Goal: Information Seeking & Learning: Find specific fact

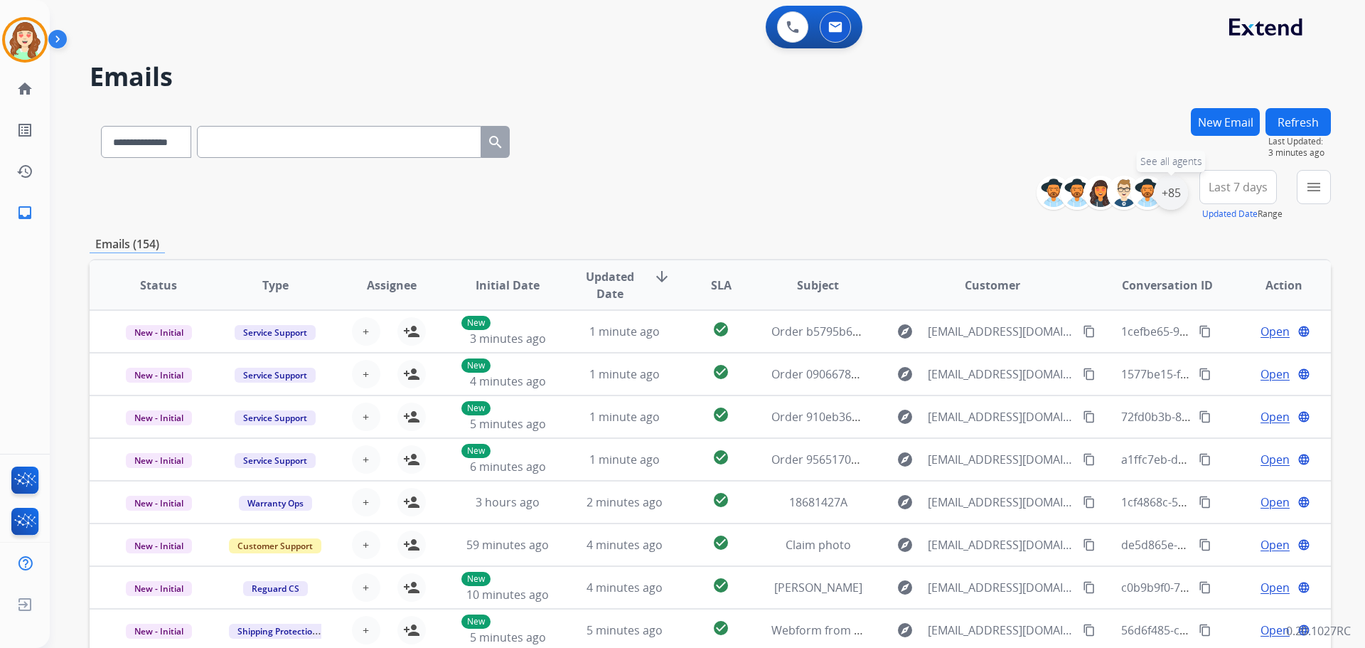
click at [1158, 200] on div "+85" at bounding box center [1171, 193] width 34 height 34
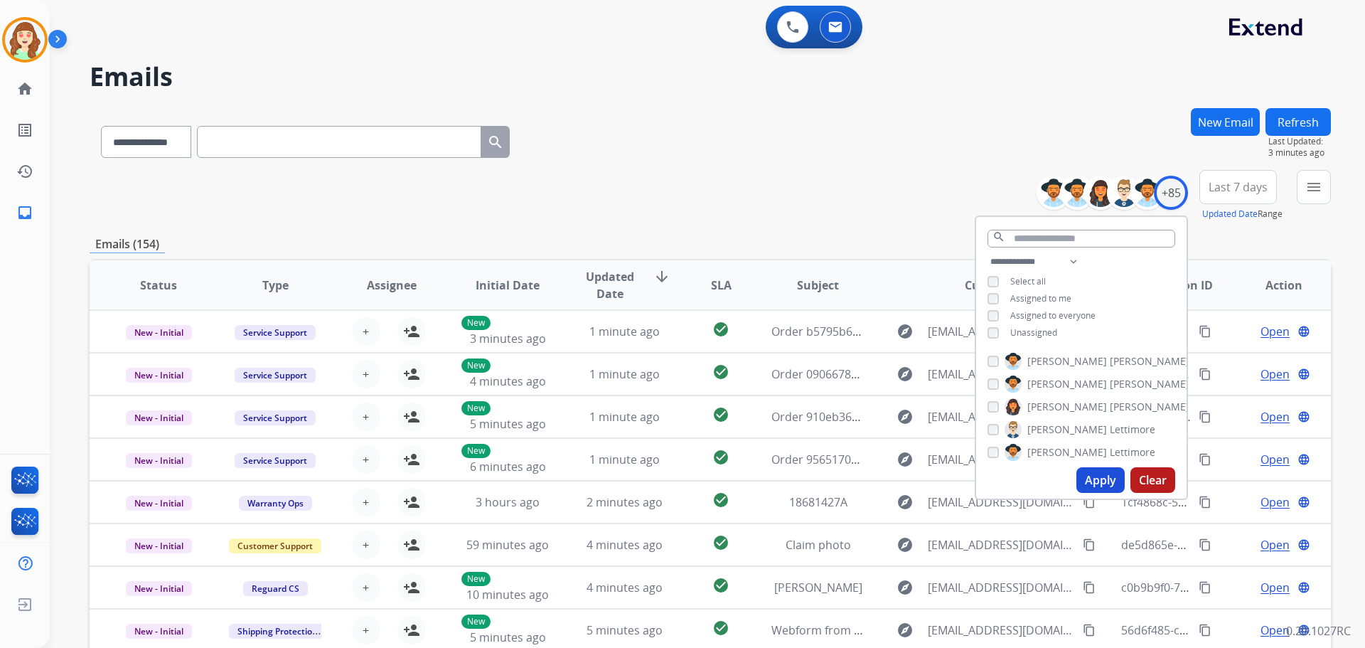
click at [1101, 478] on button "Apply" at bounding box center [1100, 480] width 48 height 26
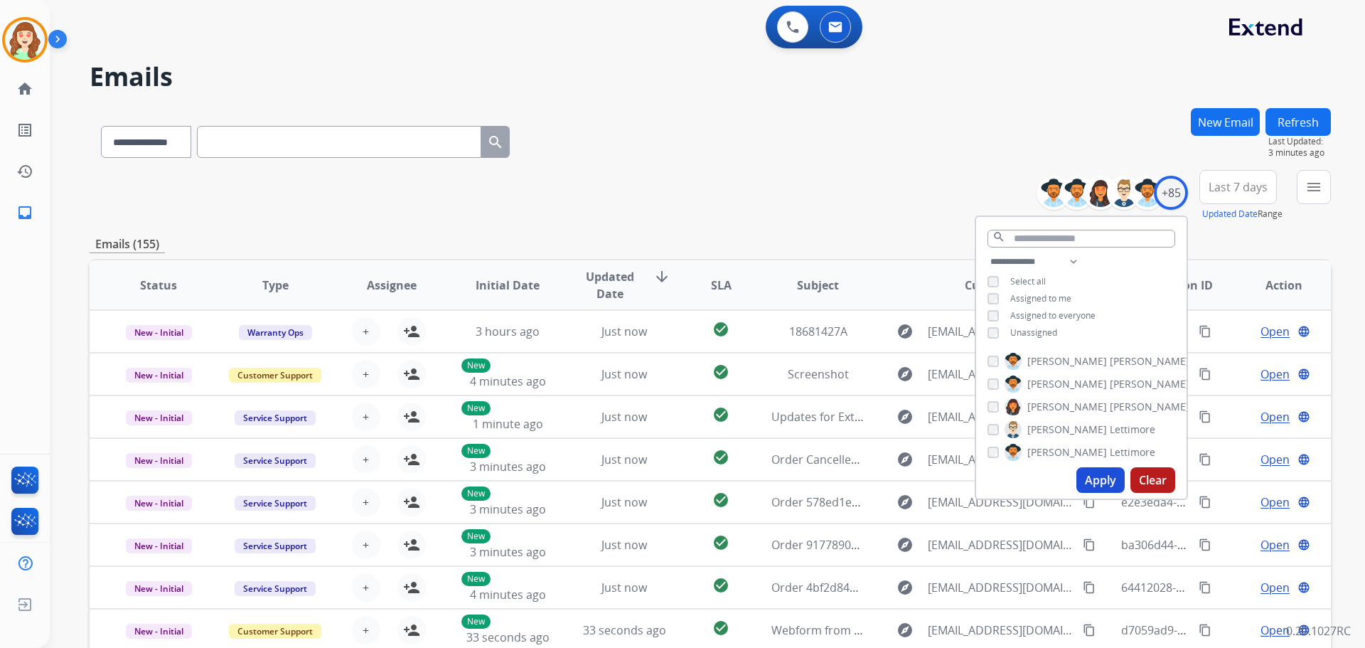
click at [1236, 196] on button "Last 7 days" at bounding box center [1237, 187] width 77 height 34
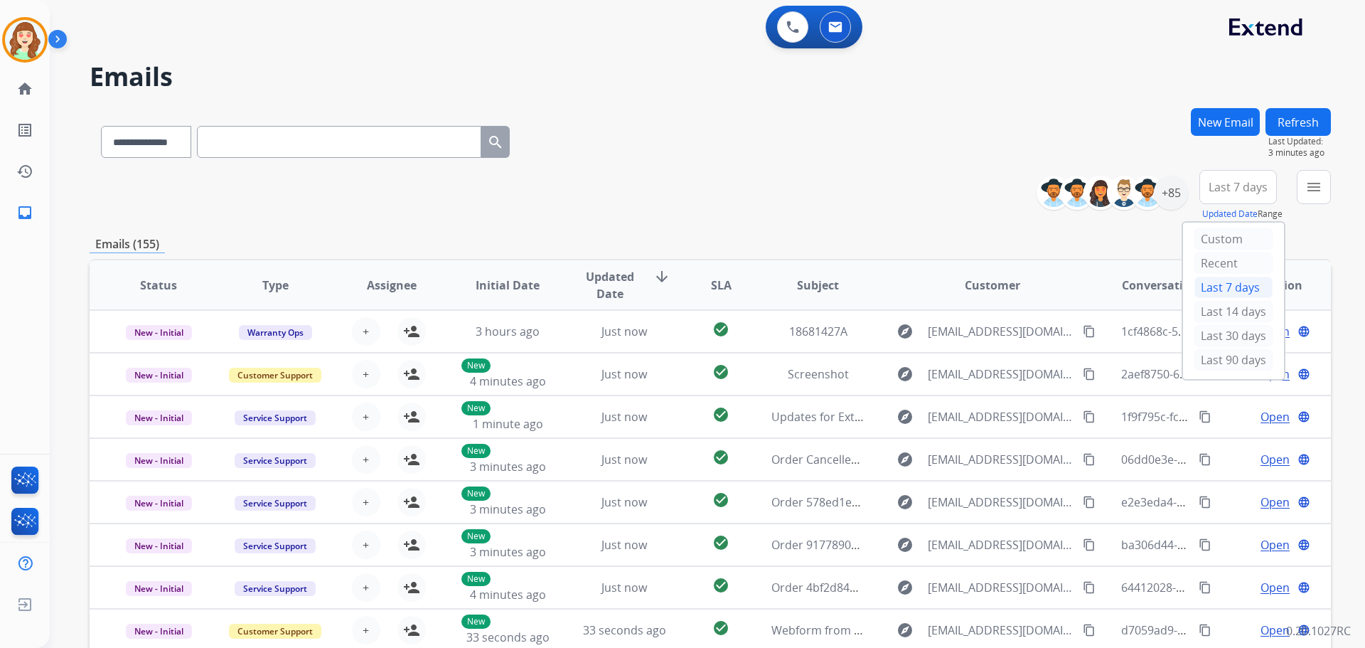
drag, startPoint x: 1215, startPoint y: 361, endPoint x: 1297, endPoint y: 182, distance: 197.2
click at [1218, 361] on div "Last 90 days" at bounding box center [1233, 359] width 78 height 21
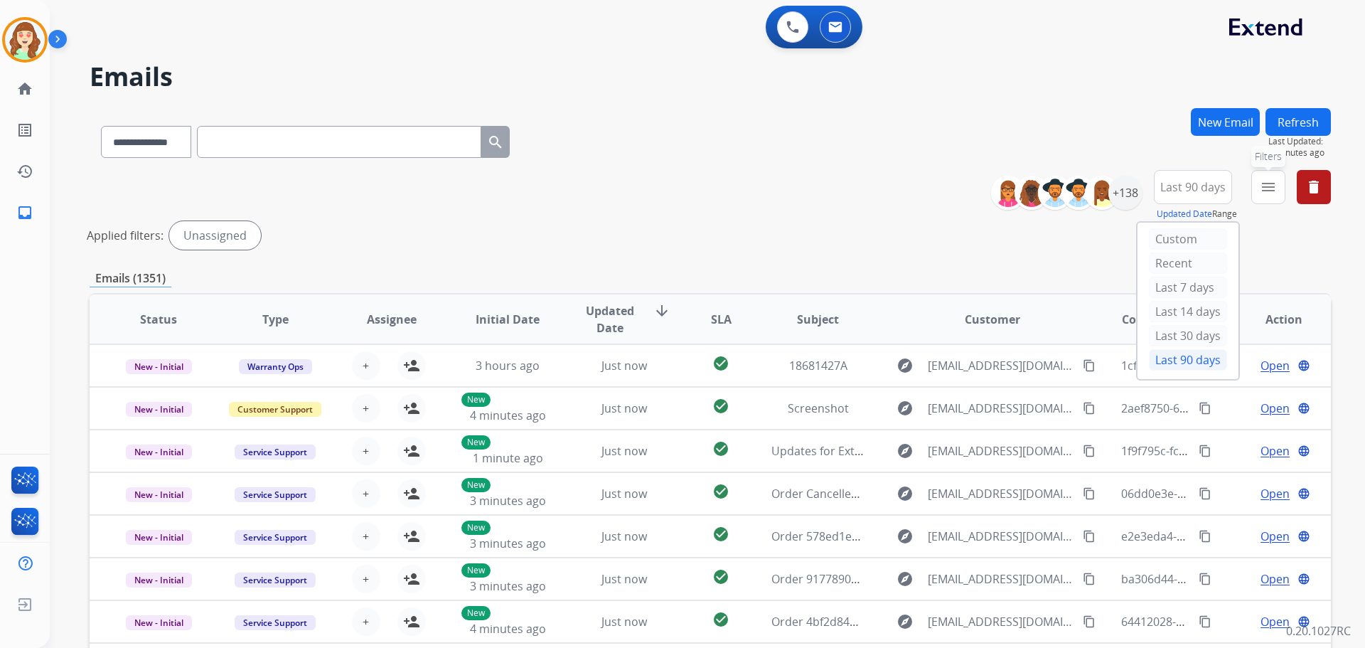
click at [1267, 191] on mat-icon "menu" at bounding box center [1268, 186] width 17 height 17
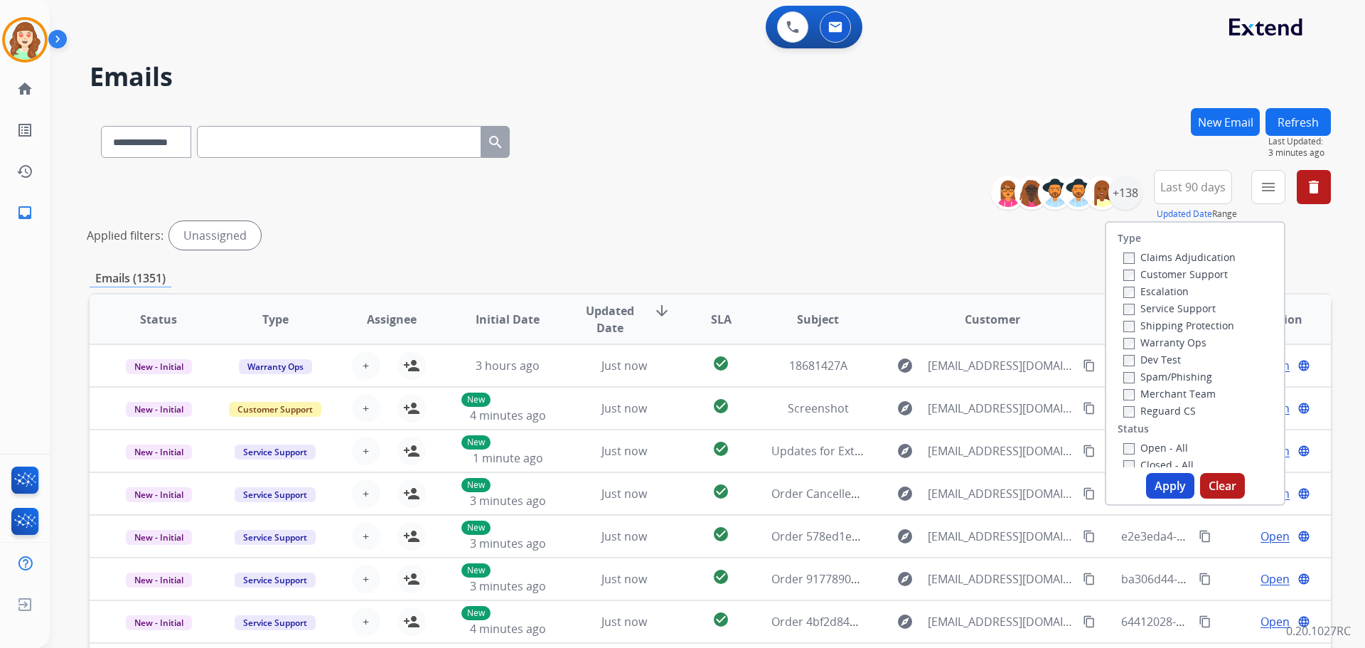
click at [1128, 275] on label "Customer Support" at bounding box center [1175, 274] width 105 height 14
click at [1128, 327] on label "Shipping Protection" at bounding box center [1178, 326] width 111 height 14
click at [1165, 490] on button "Apply" at bounding box center [1170, 486] width 48 height 26
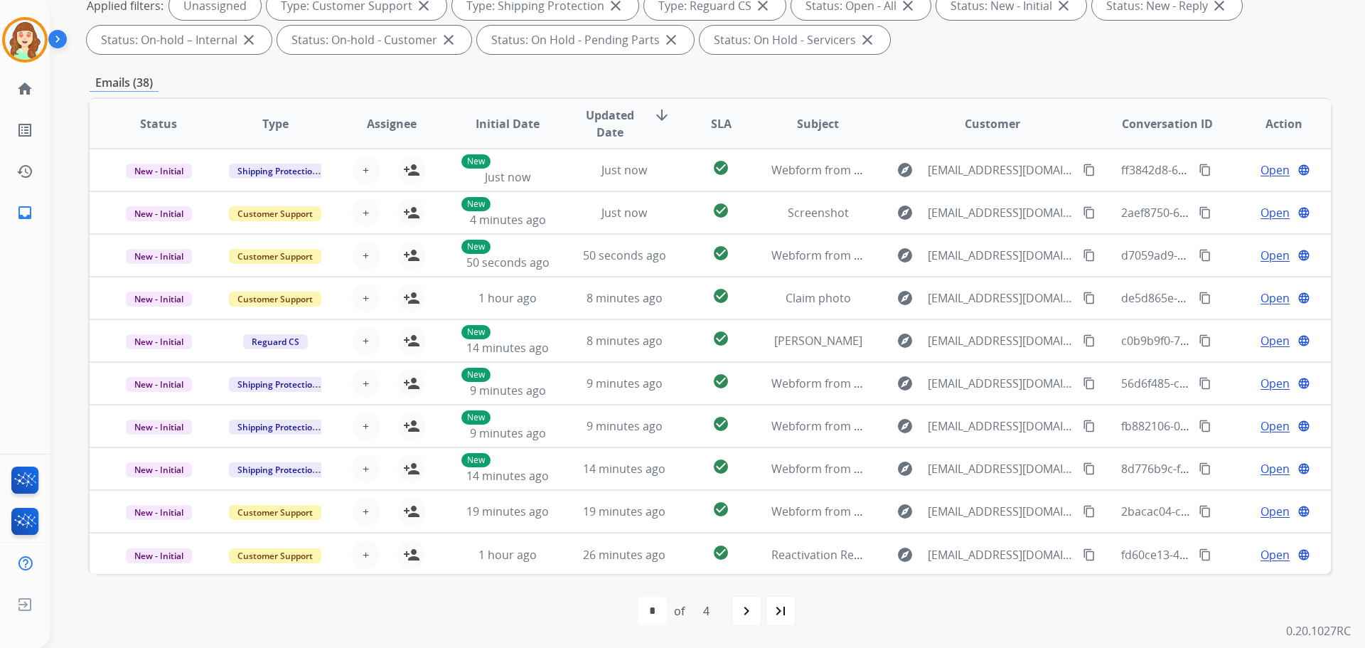
scroll to position [16, 0]
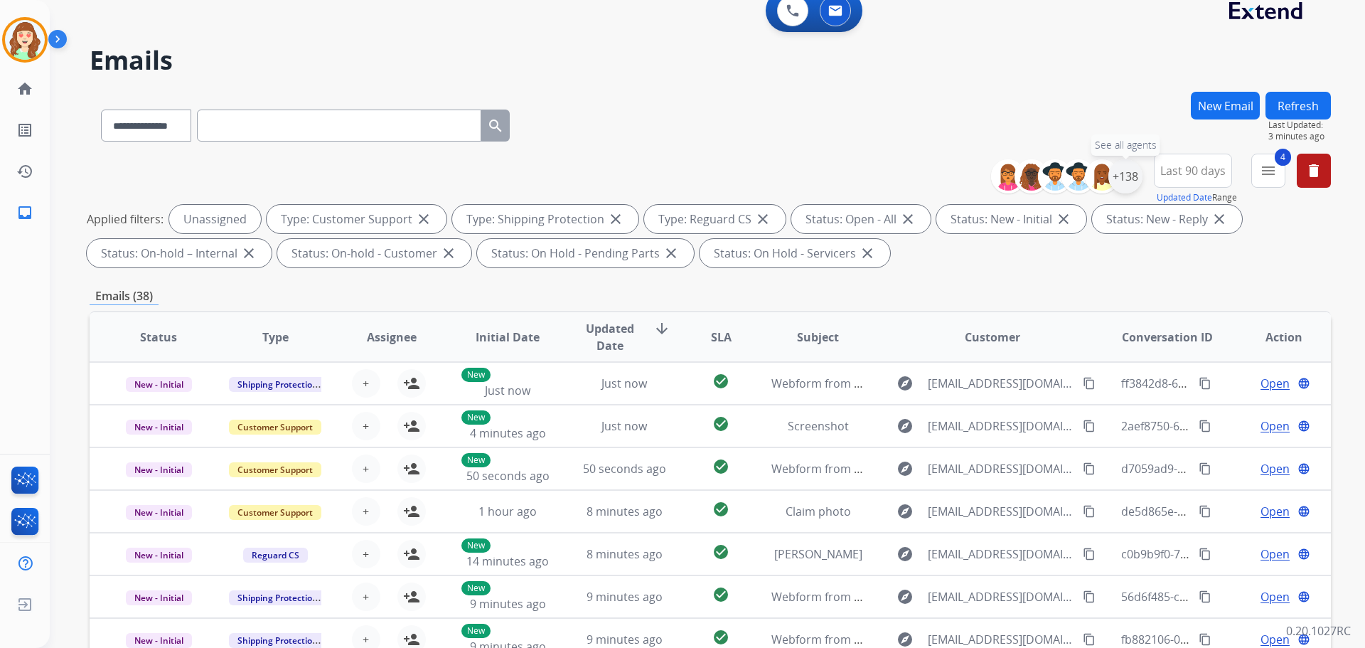
click at [1123, 179] on div "+138" at bounding box center [1125, 176] width 34 height 34
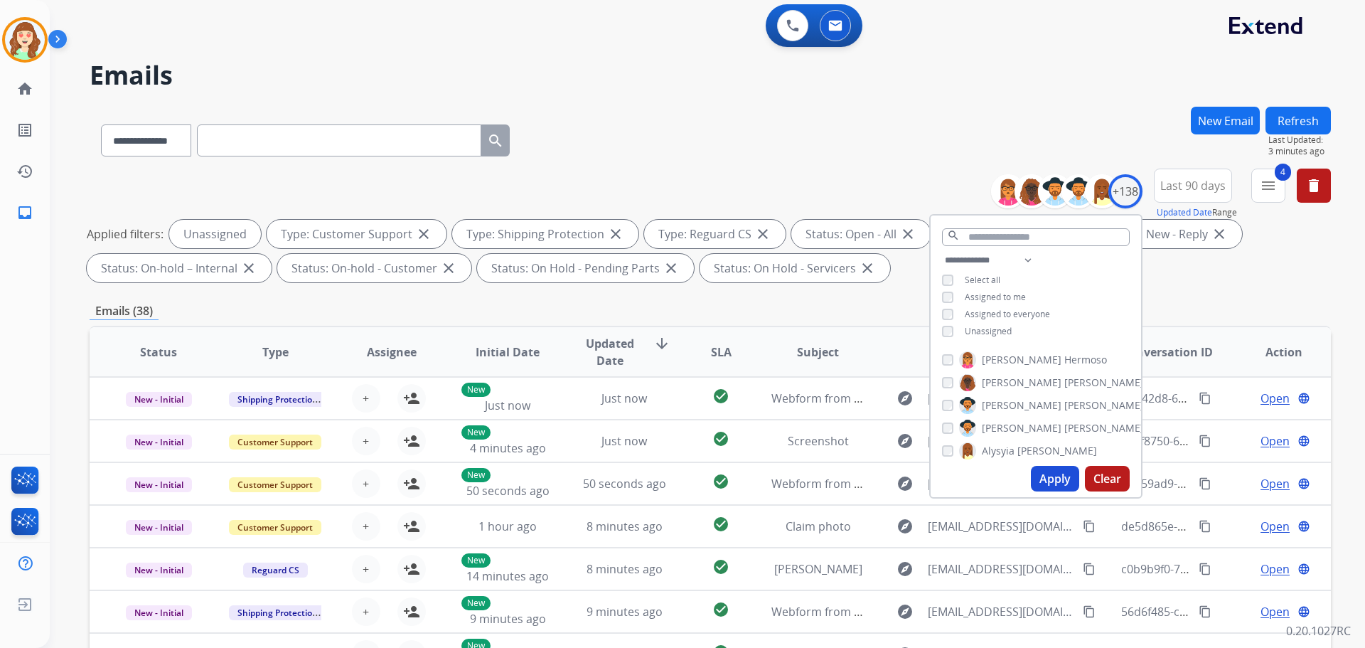
scroll to position [0, 0]
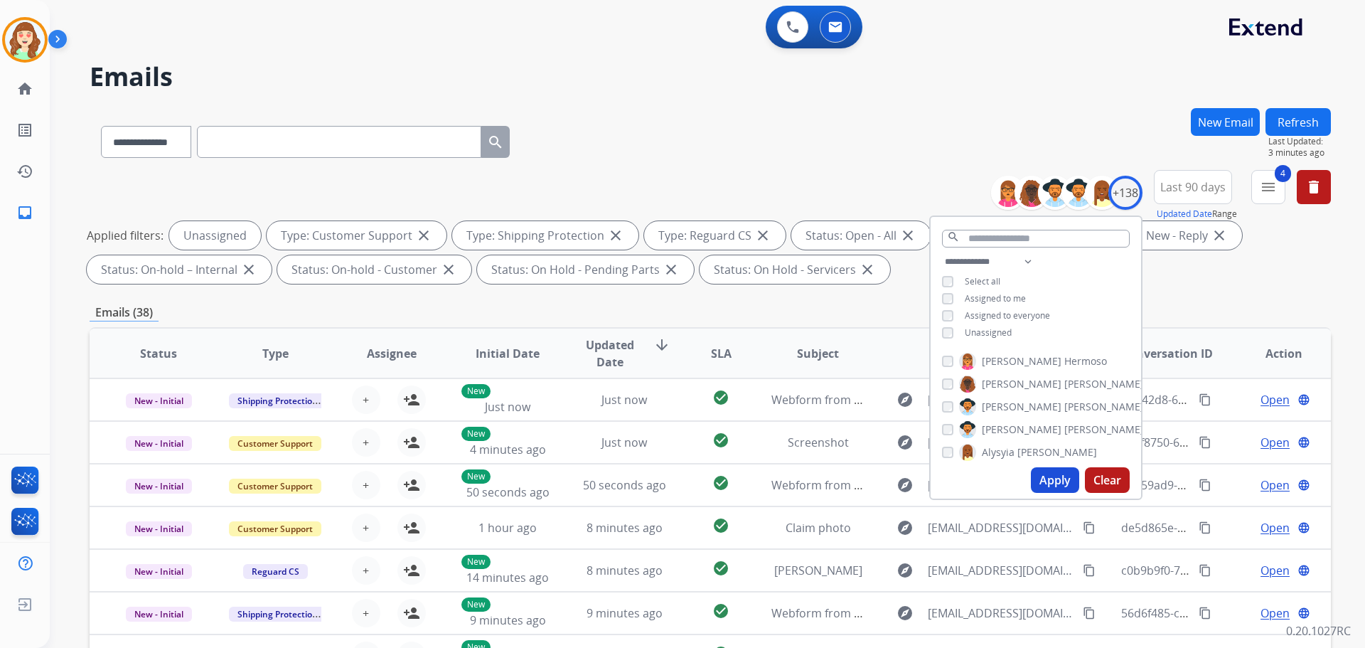
click at [805, 139] on div "**********" at bounding box center [710, 139] width 1241 height 62
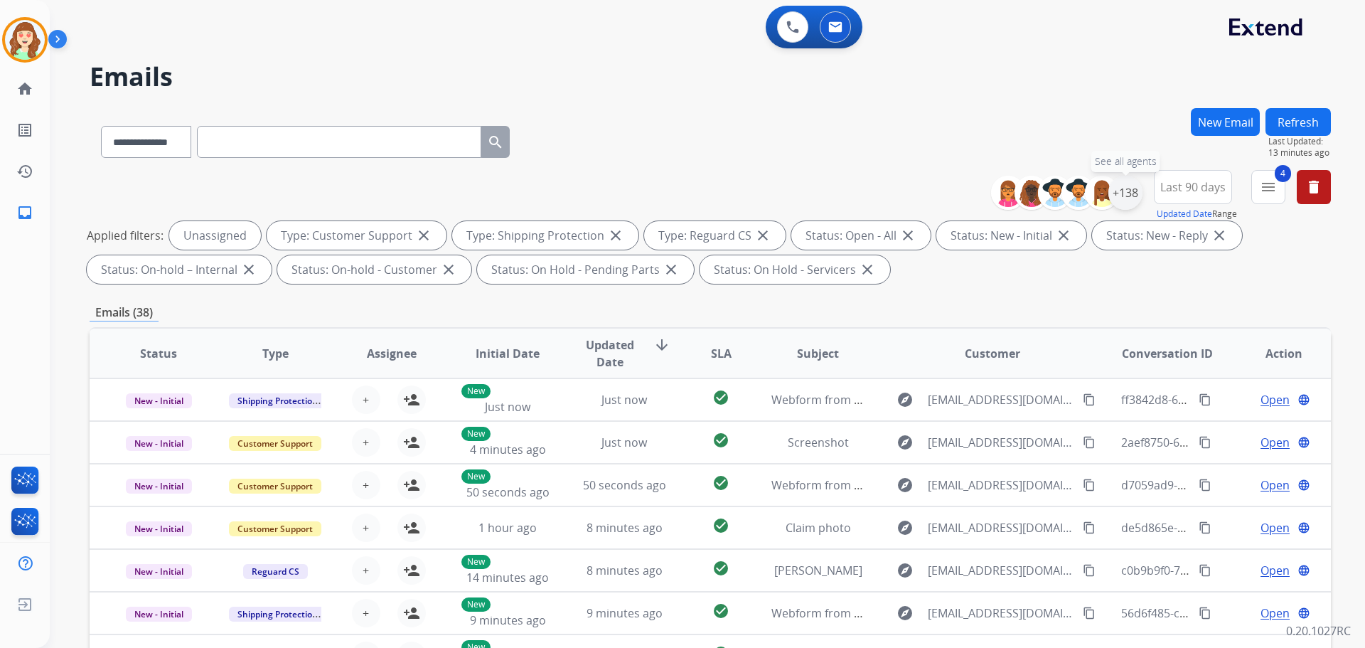
click at [1130, 197] on div "+138" at bounding box center [1125, 193] width 34 height 34
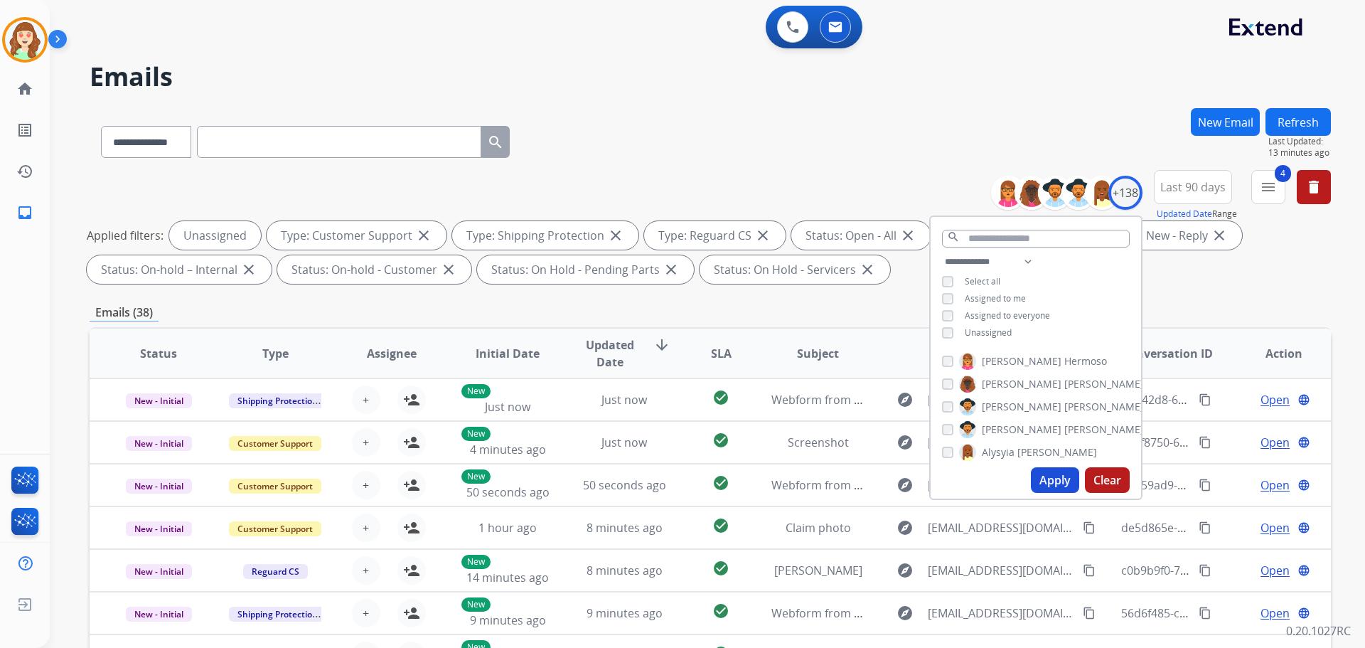
click at [1049, 482] on button "Apply" at bounding box center [1055, 480] width 48 height 26
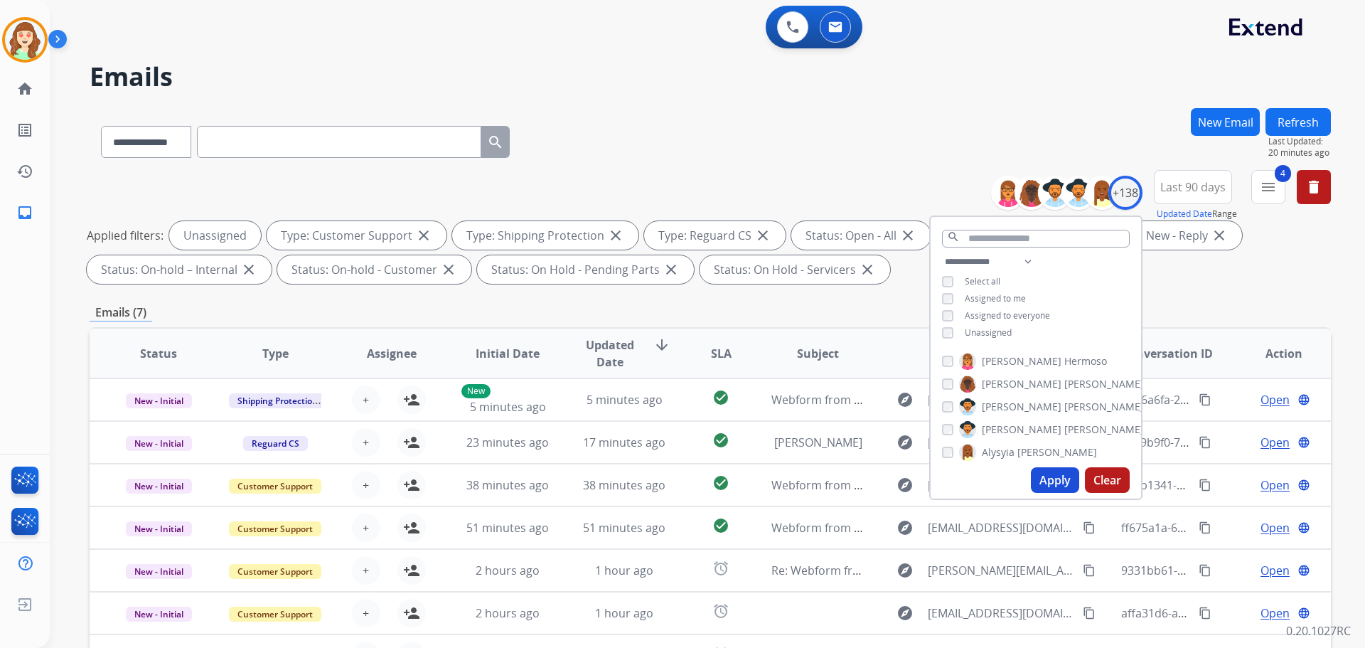
click at [1049, 481] on button "Apply" at bounding box center [1055, 480] width 48 height 26
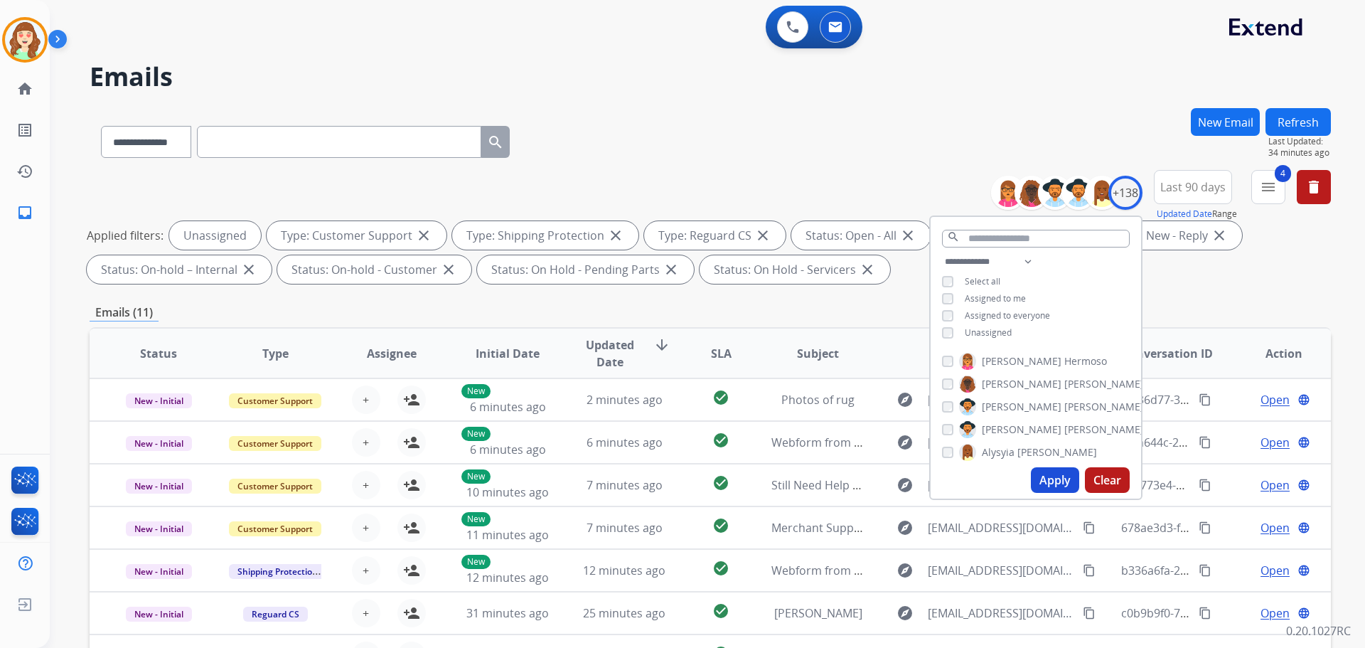
click at [1045, 484] on button "Apply" at bounding box center [1055, 480] width 48 height 26
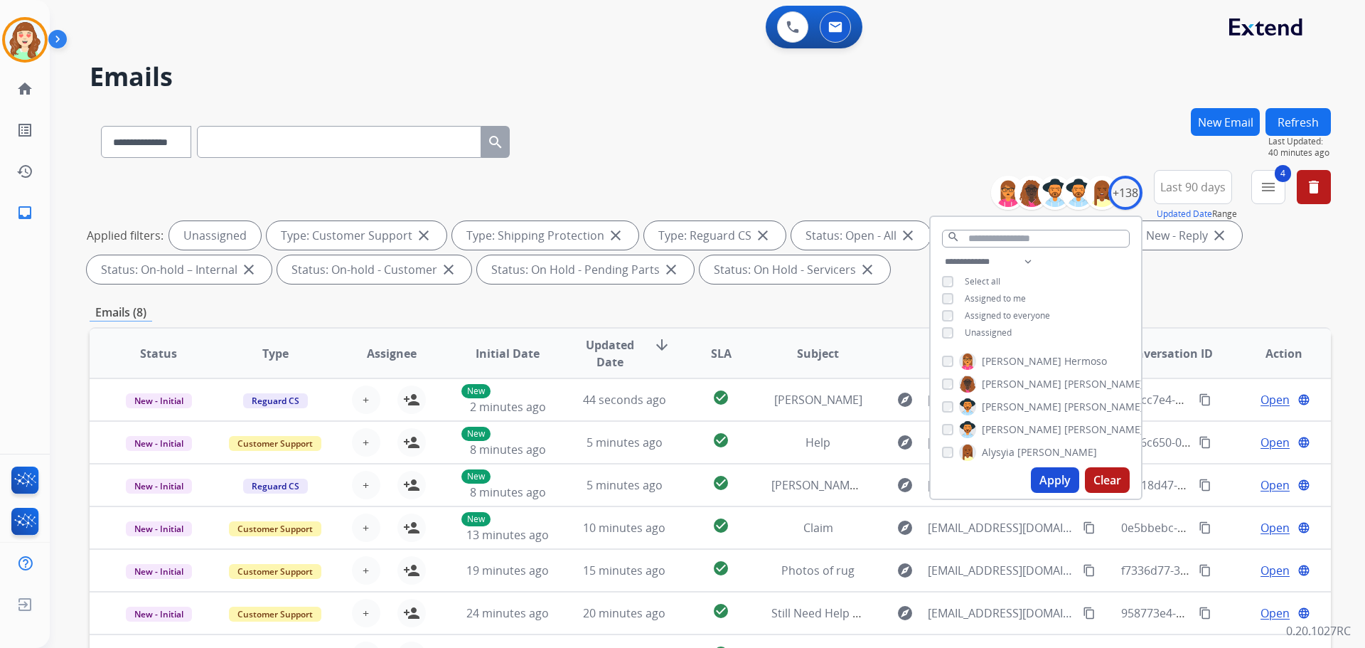
click at [1054, 483] on button "Apply" at bounding box center [1055, 480] width 48 height 26
click at [1211, 188] on span "Last 90 days" at bounding box center [1192, 187] width 65 height 6
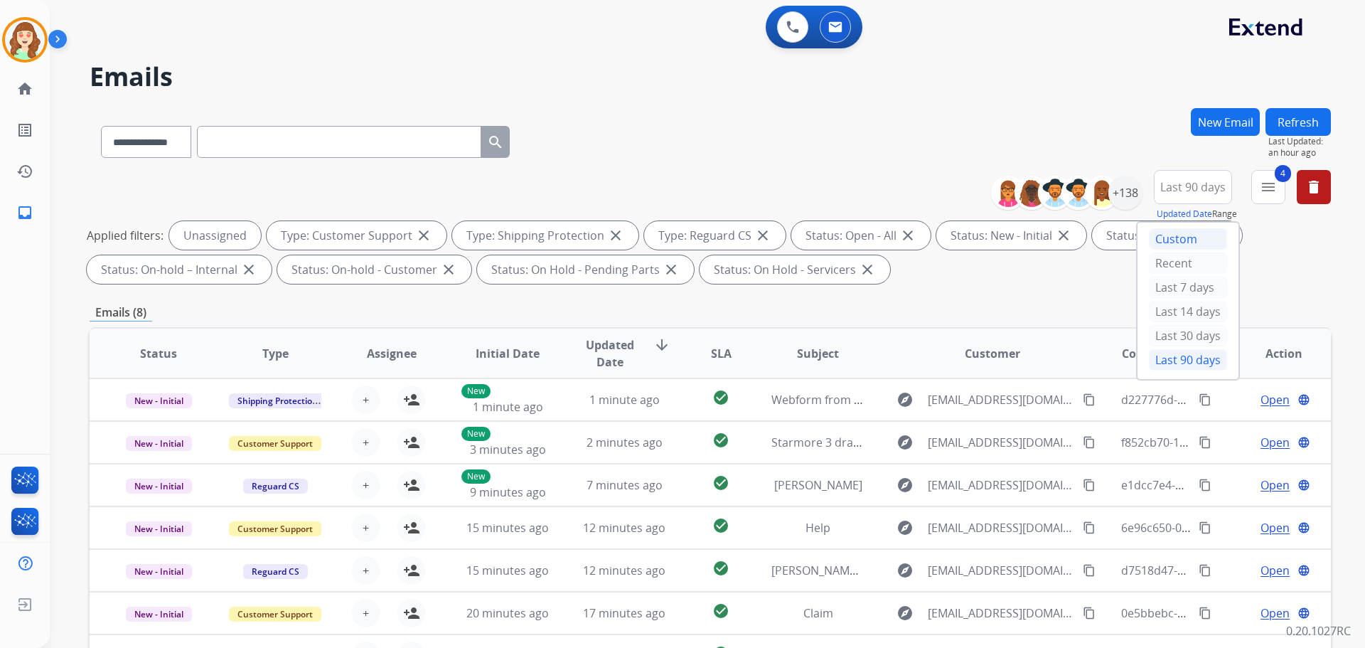
click at [1168, 242] on div "Custom" at bounding box center [1188, 238] width 78 height 21
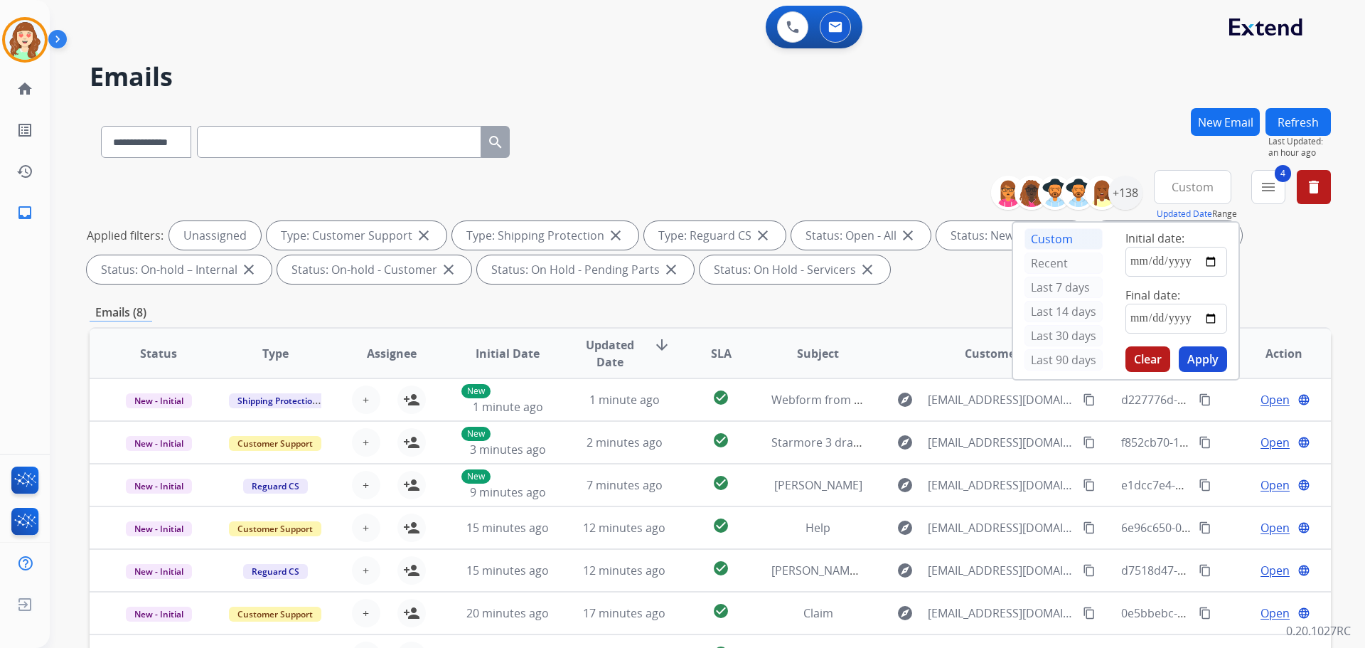
click at [260, 148] on input "text" at bounding box center [339, 142] width 284 height 32
drag, startPoint x: 105, startPoint y: 146, endPoint x: 155, endPoint y: 156, distance: 51.4
click at [109, 146] on select "**********" at bounding box center [145, 142] width 89 height 32
select select "**********"
click at [101, 126] on select "**********" at bounding box center [145, 142] width 89 height 32
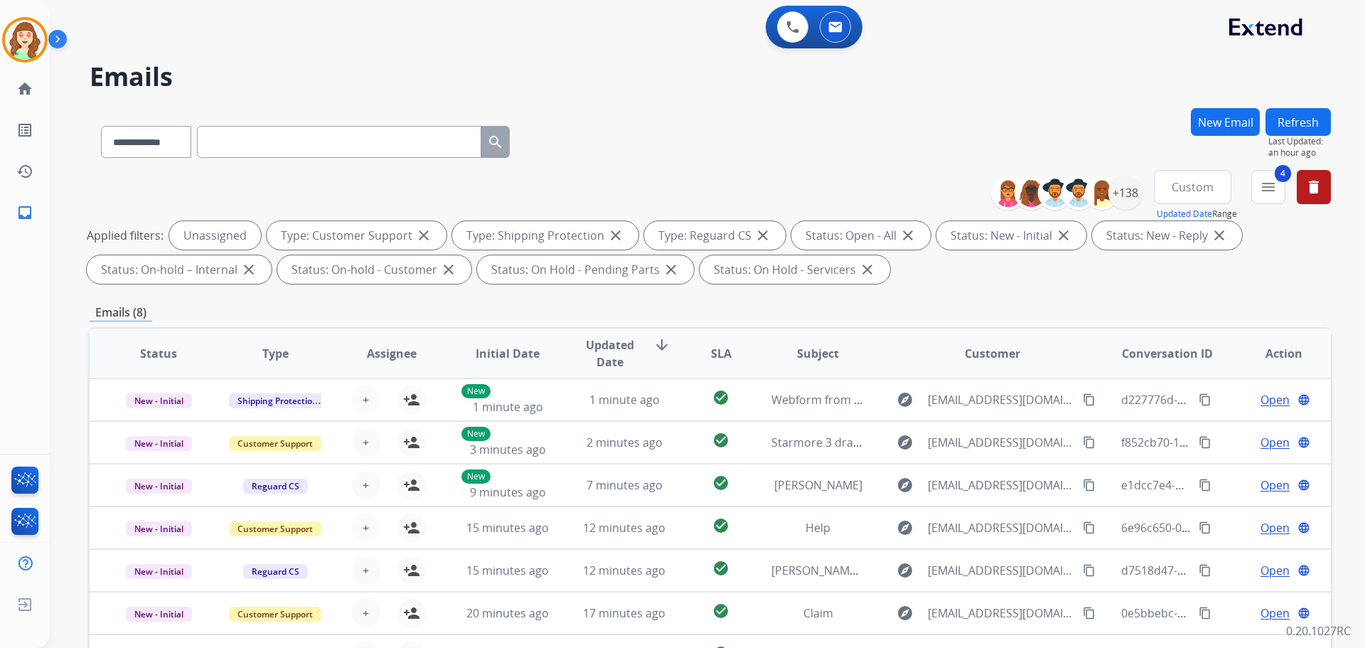
drag, startPoint x: 270, startPoint y: 138, endPoint x: 277, endPoint y: 137, distance: 7.1
click at [270, 138] on input "text" at bounding box center [339, 142] width 284 height 32
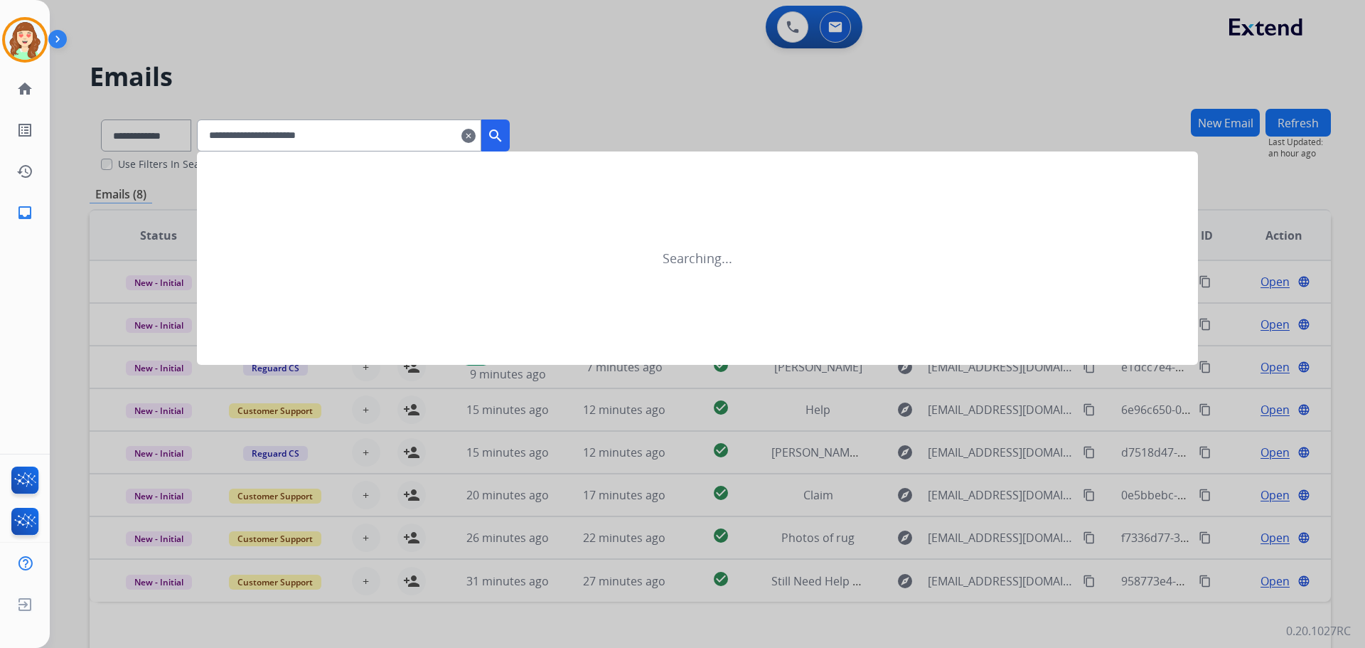
type input "**********"
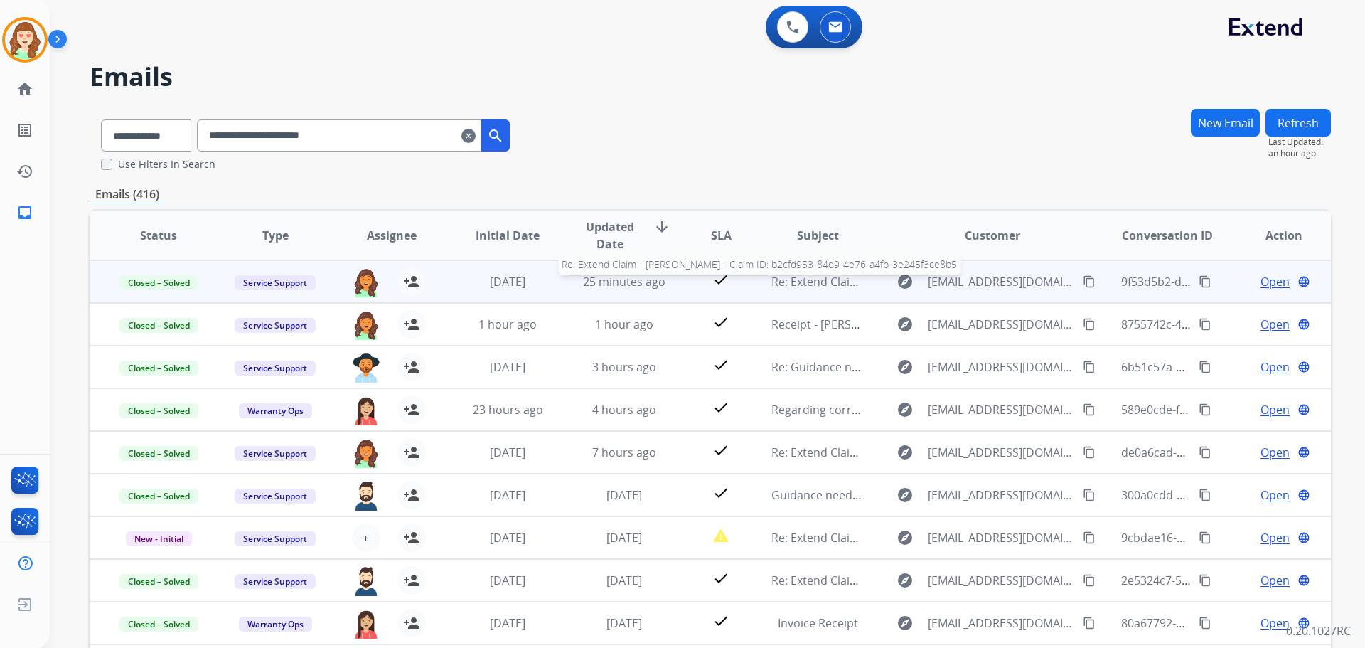
click at [804, 288] on span "Re: Extend Claim - [PERSON_NAME] - Claim ID: b2cfd953-84d9-4e76-a4fb-3e245f3ce8…" at bounding box center [1000, 282] width 458 height 16
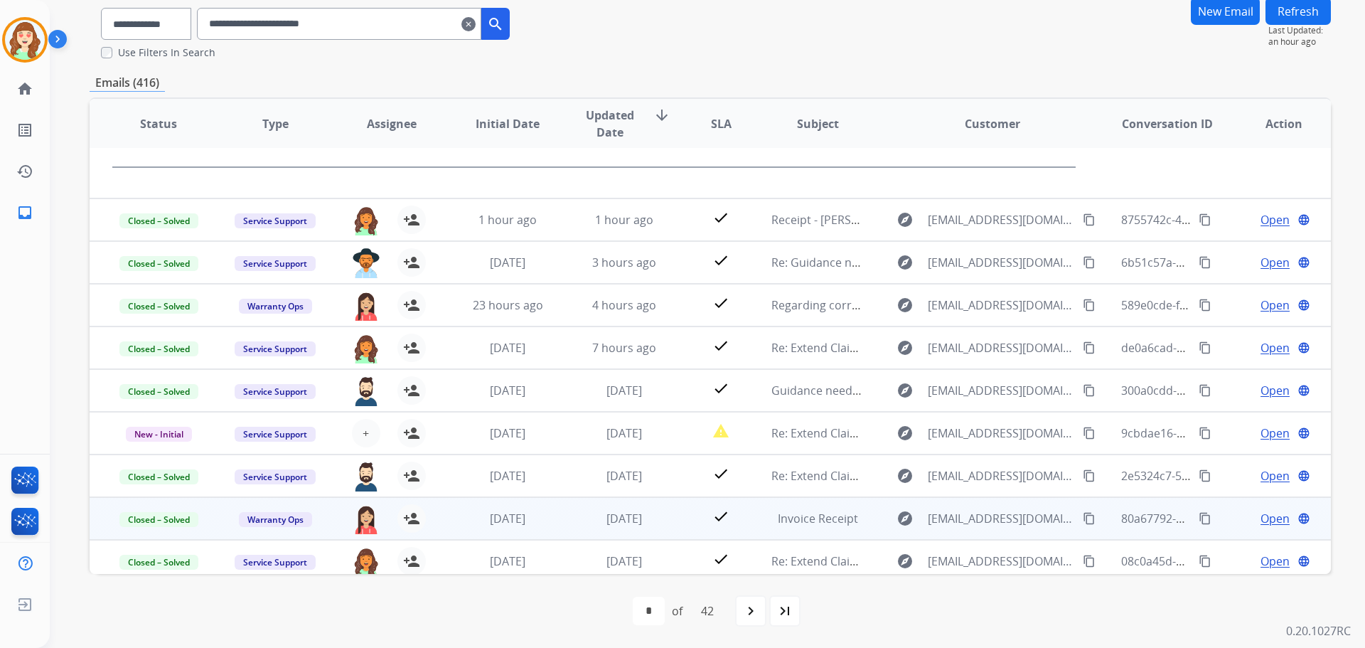
scroll to position [310, 0]
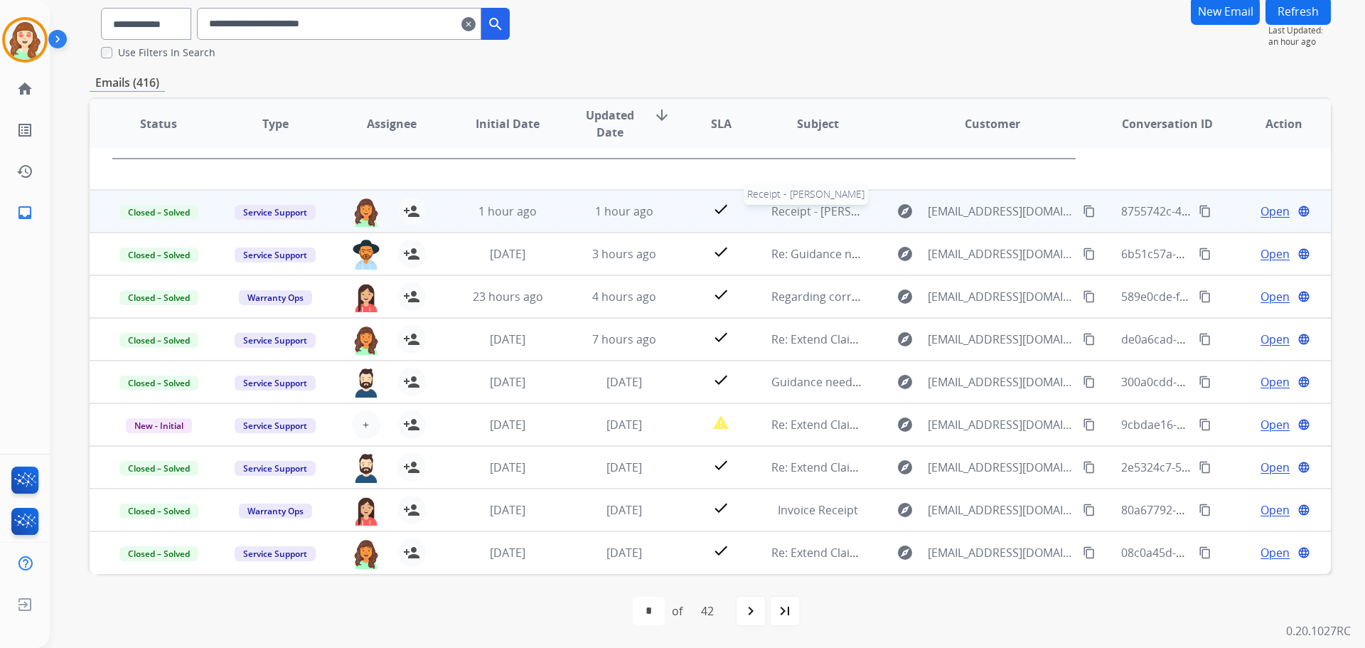
click at [793, 214] on span "Receipt - [PERSON_NAME]" at bounding box center [839, 211] width 137 height 16
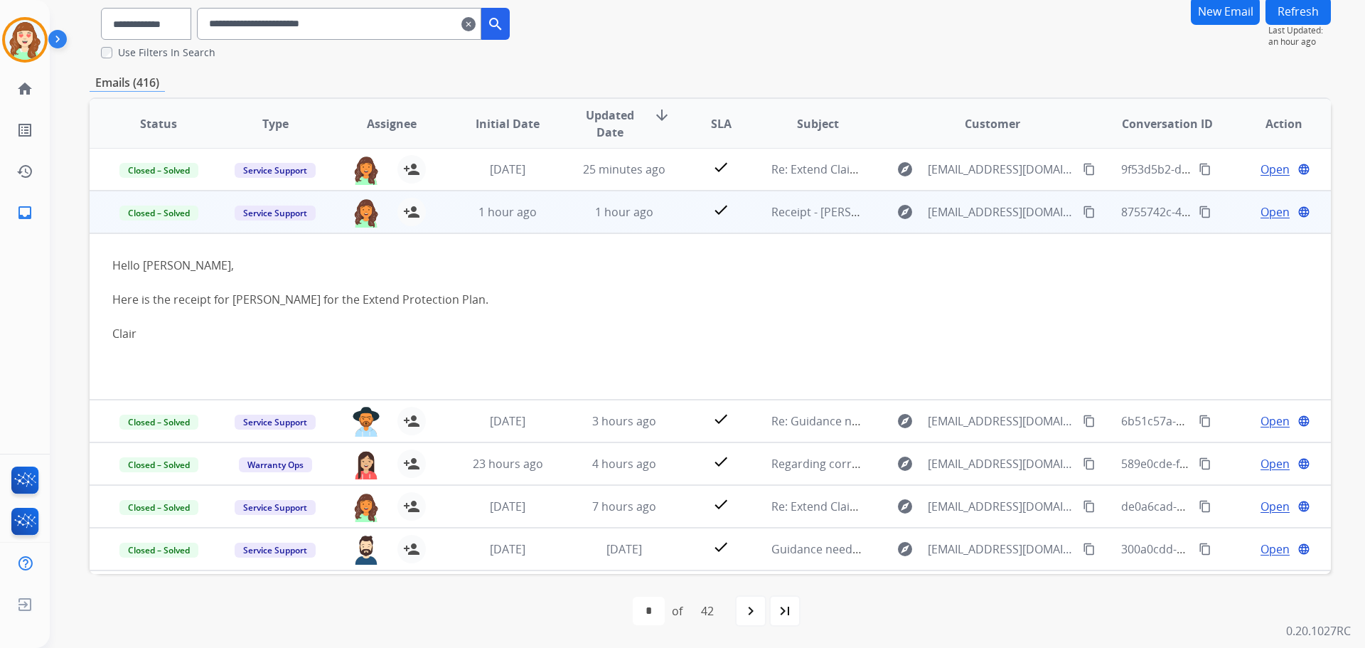
scroll to position [0, 0]
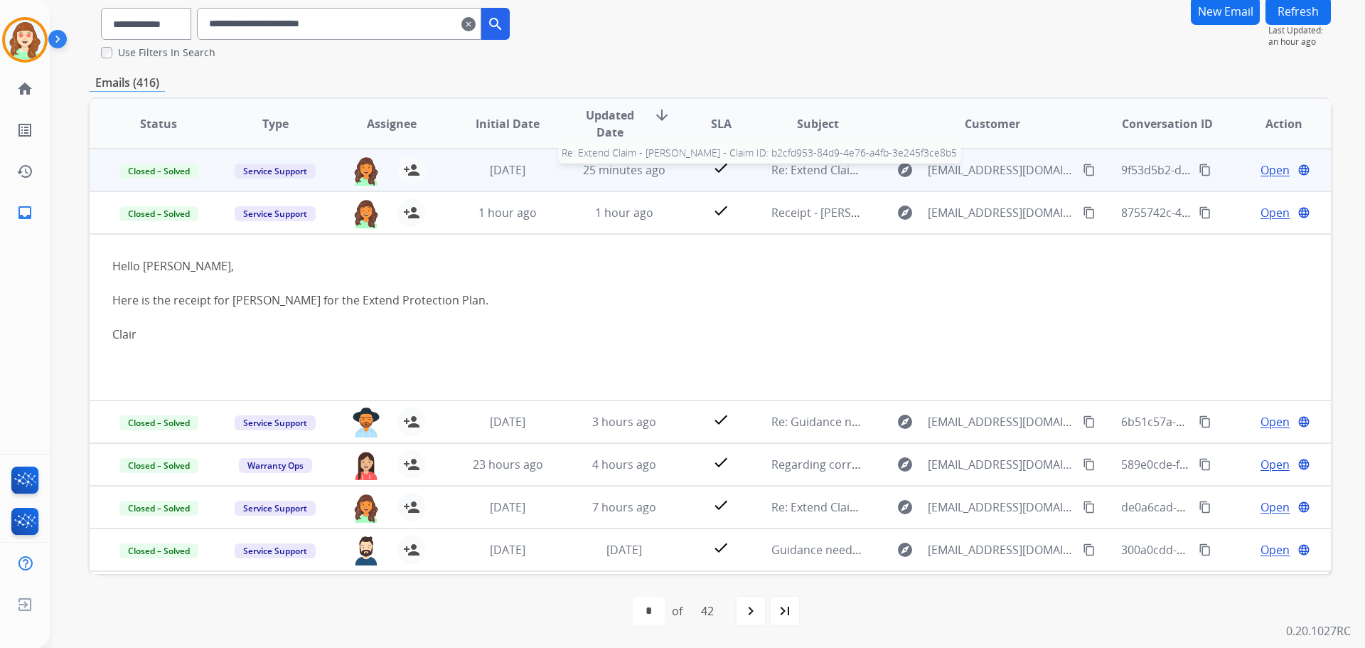
click at [792, 173] on span "Re: Extend Claim - [PERSON_NAME] - Claim ID: b2cfd953-84d9-4e76-a4fb-3e245f3ce8…" at bounding box center [1000, 170] width 458 height 16
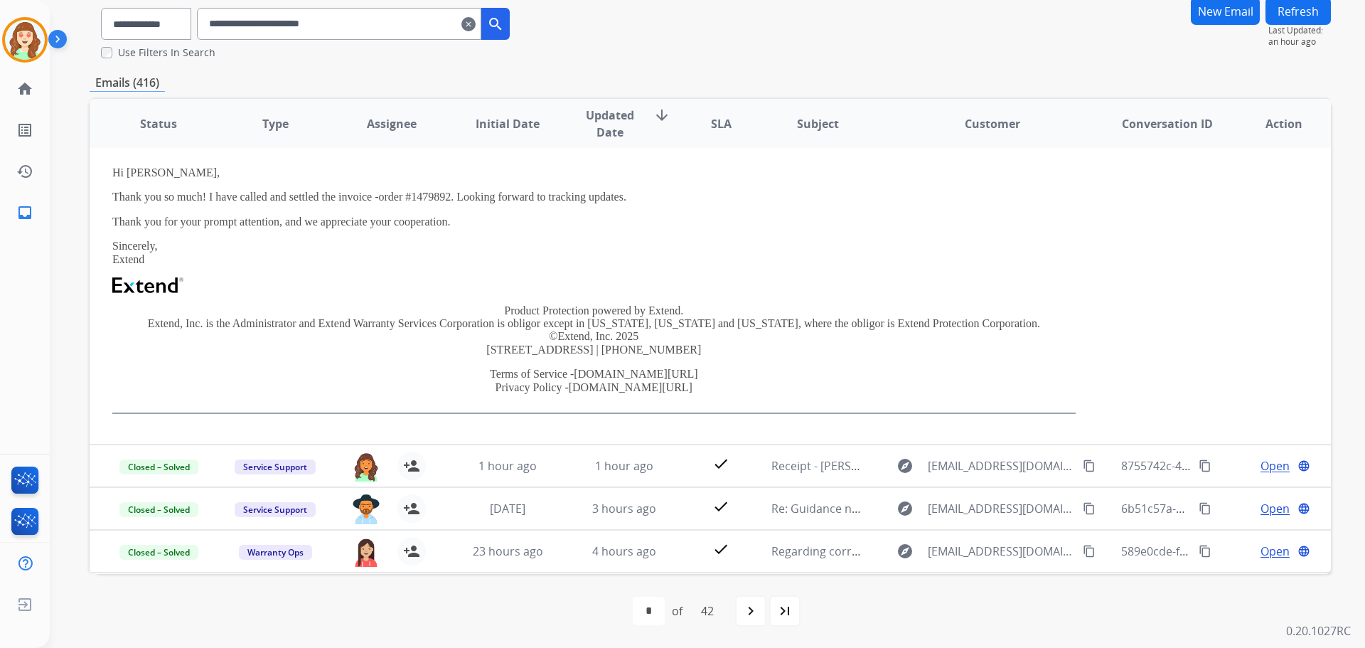
scroll to position [284, 0]
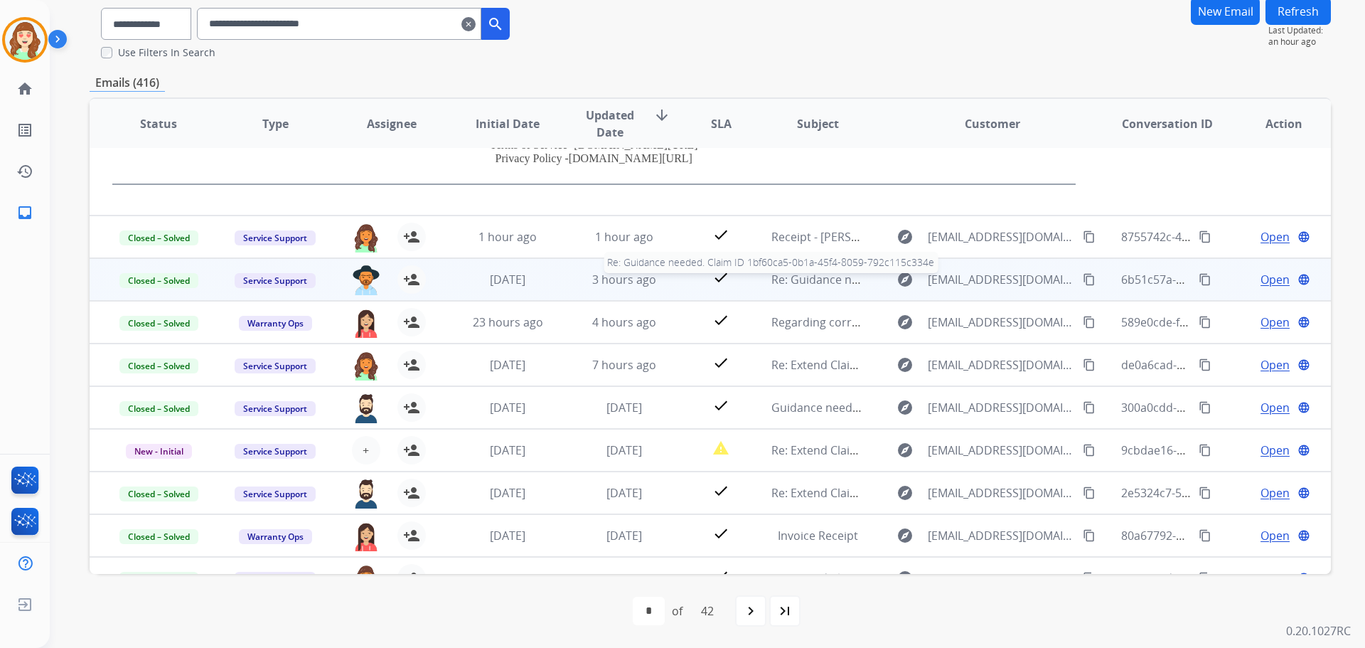
click at [801, 276] on span "Re: Guidance needed. Claim ID 1bf60ca5-0b1a-45f4-8059-792c115c334e" at bounding box center [960, 280] width 379 height 16
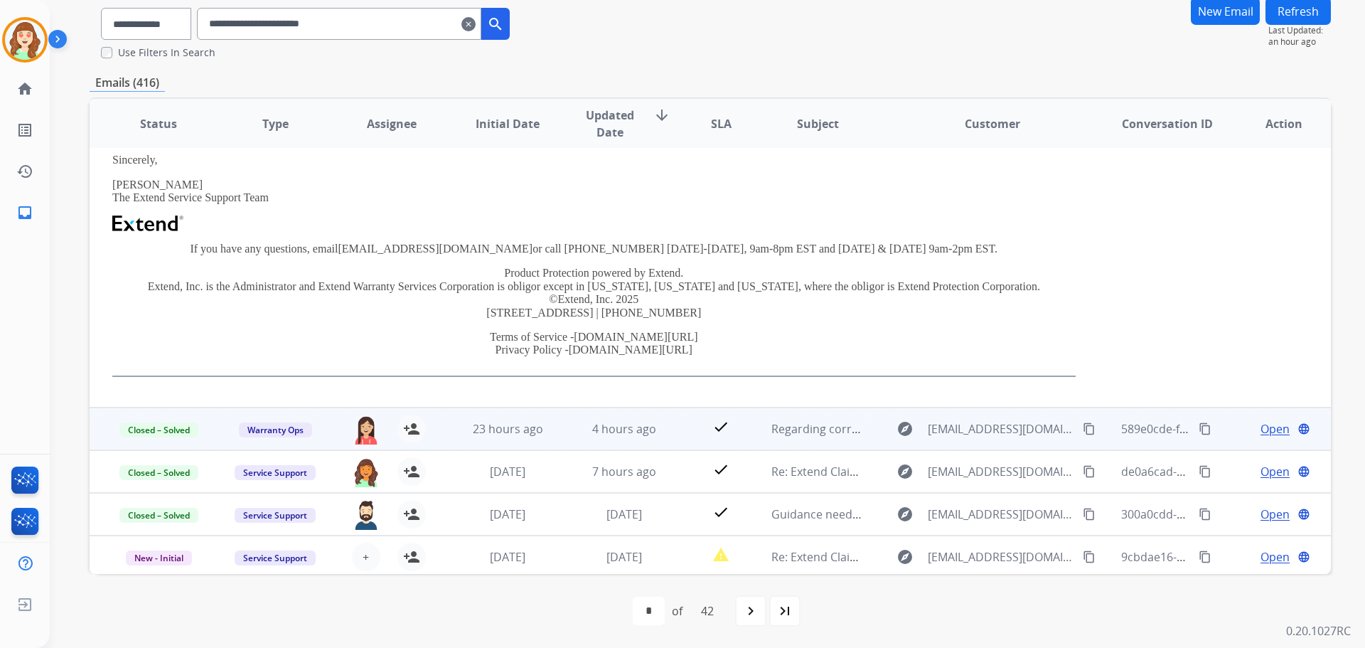
scroll to position [228, 0]
click at [804, 427] on span "Regarding correction to warranty status" at bounding box center [878, 428] width 215 height 16
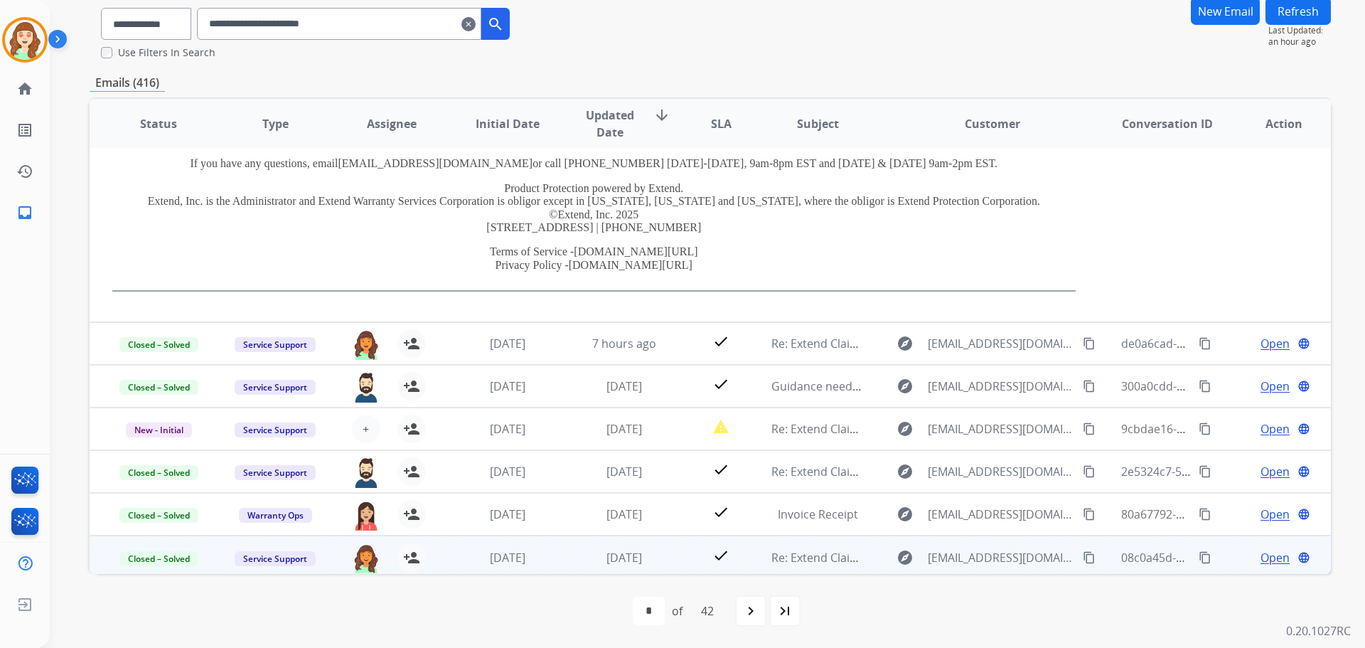
scroll to position [372, 0]
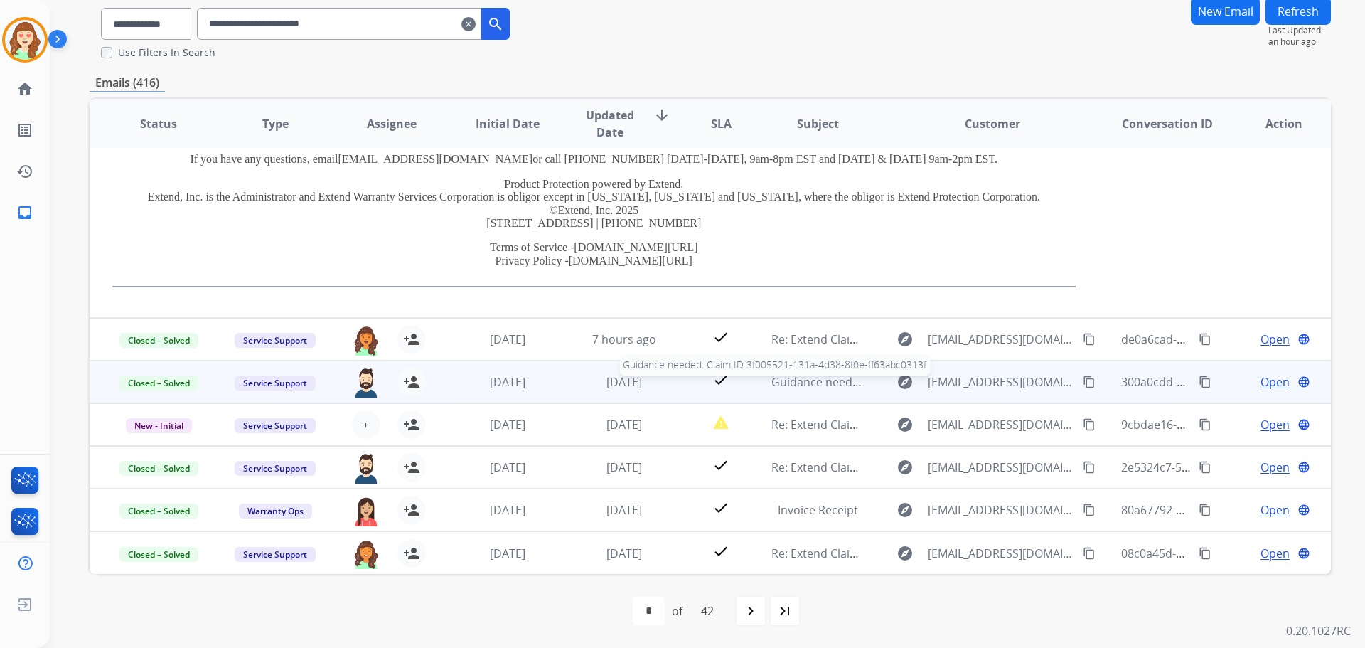
click at [795, 386] on span "Guidance needed. Claim ID 3f005521-131a-4d38-8f0e-ff63abc0313f" at bounding box center [947, 382] width 353 height 16
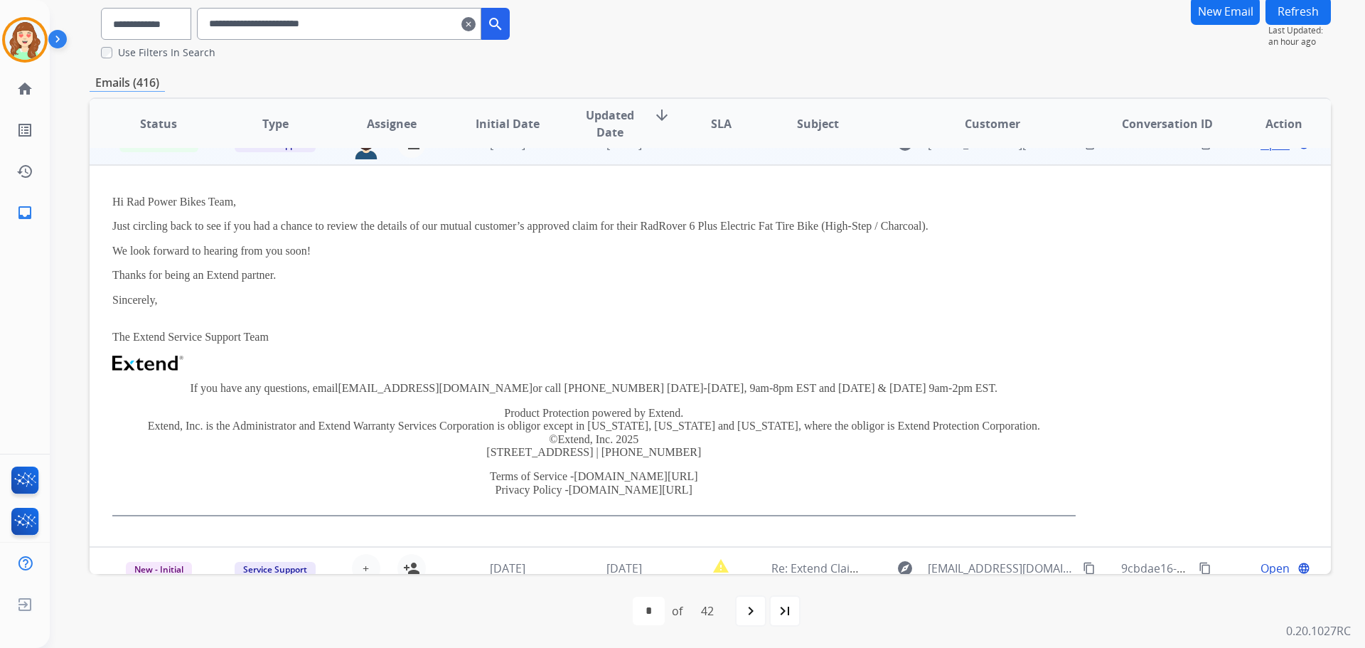
scroll to position [213, 0]
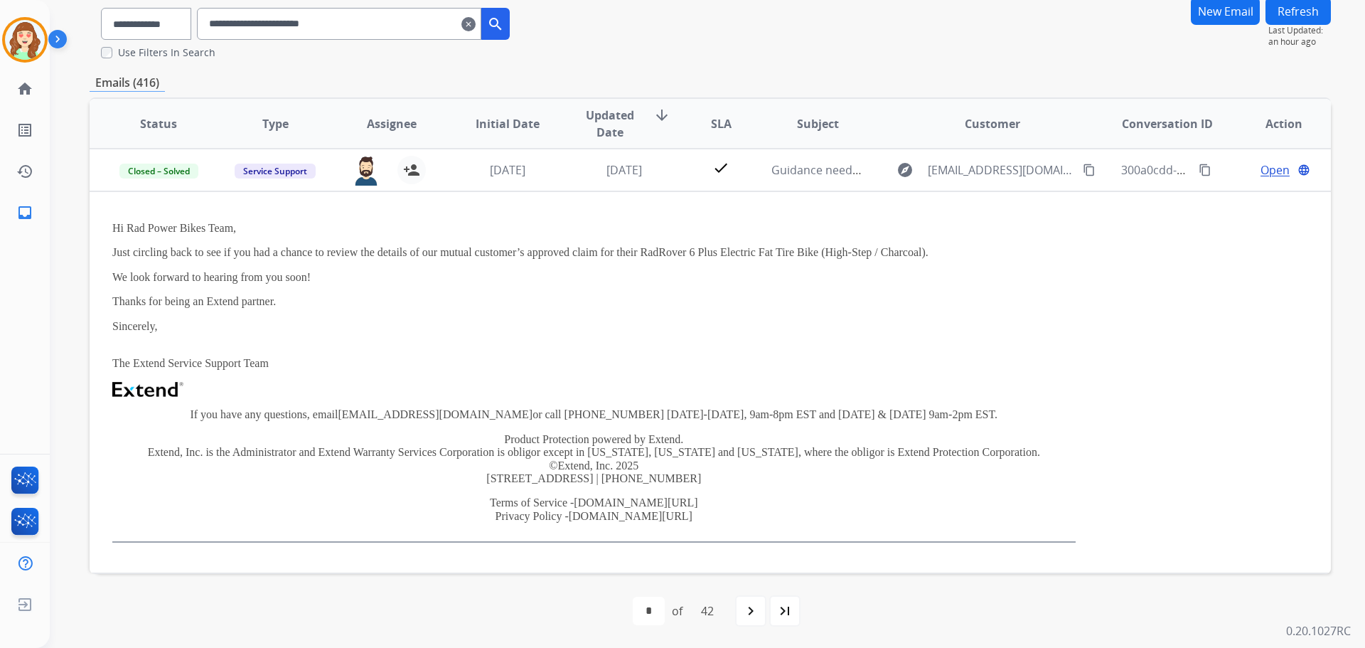
click at [476, 23] on mat-icon "clear" at bounding box center [468, 24] width 14 height 17
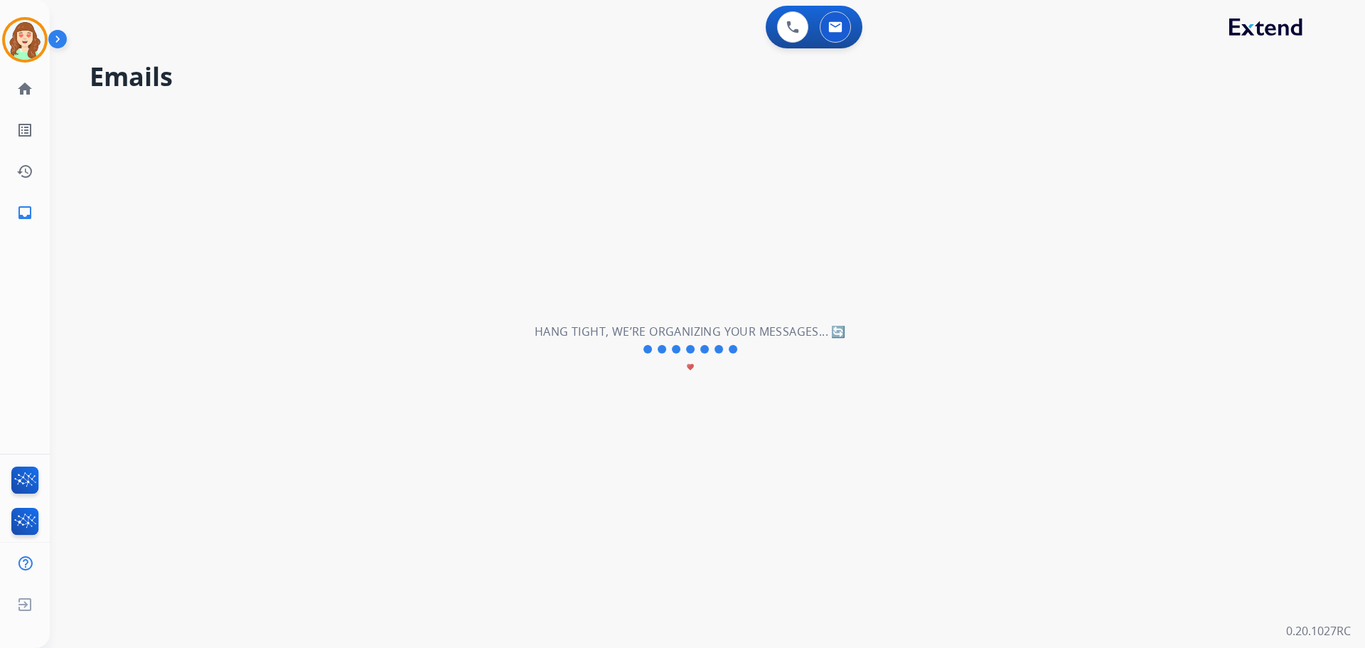
scroll to position [0, 0]
select select "**********"
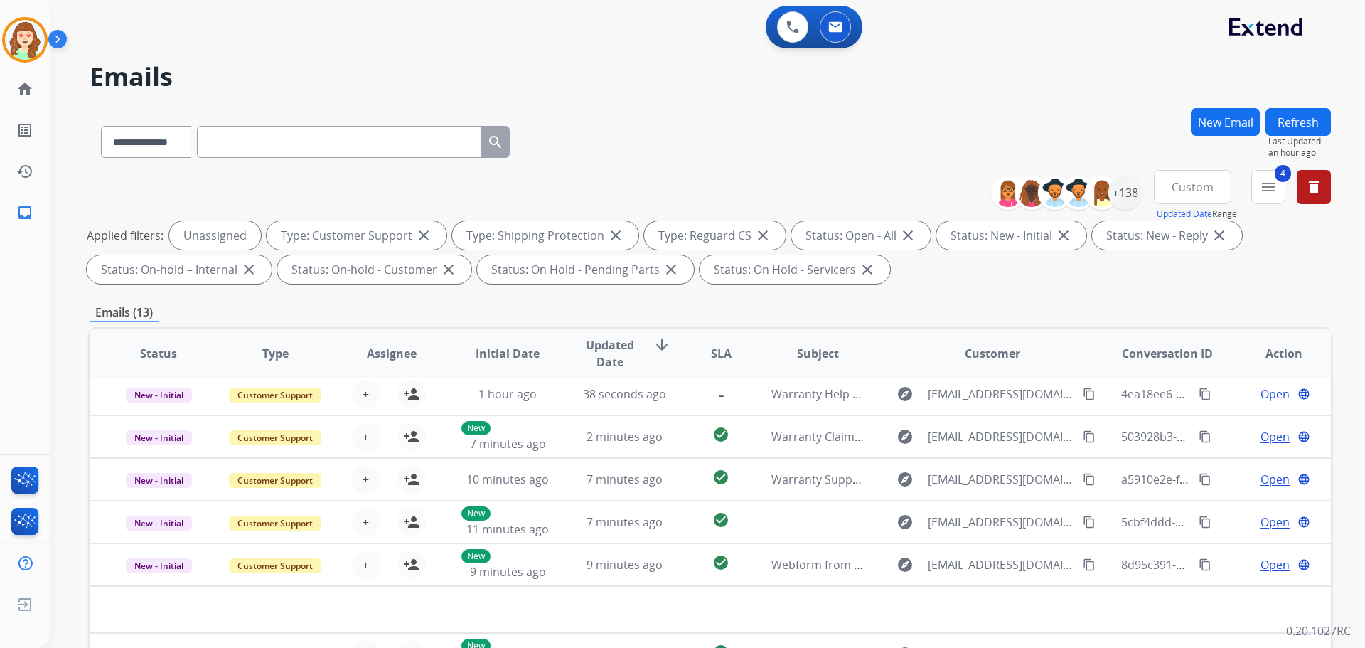
scroll to position [48, 0]
click at [1125, 195] on div "+138" at bounding box center [1125, 193] width 34 height 34
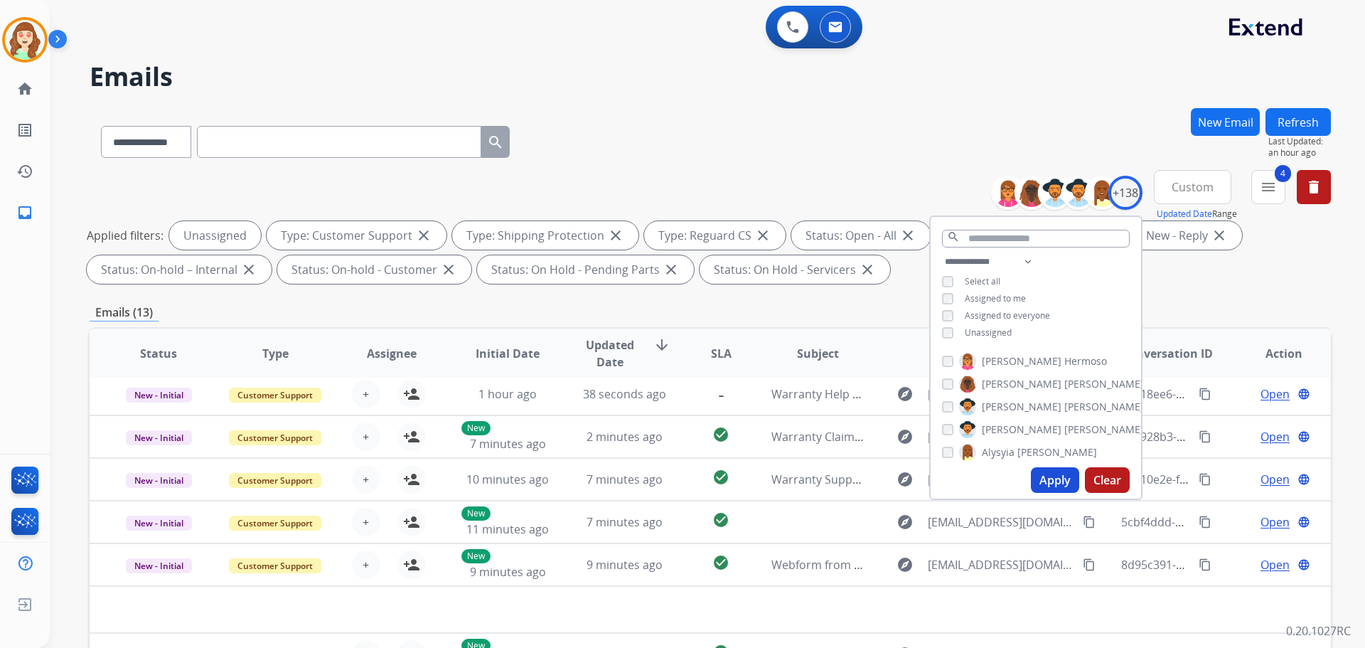
click at [1056, 483] on button "Apply" at bounding box center [1055, 480] width 48 height 26
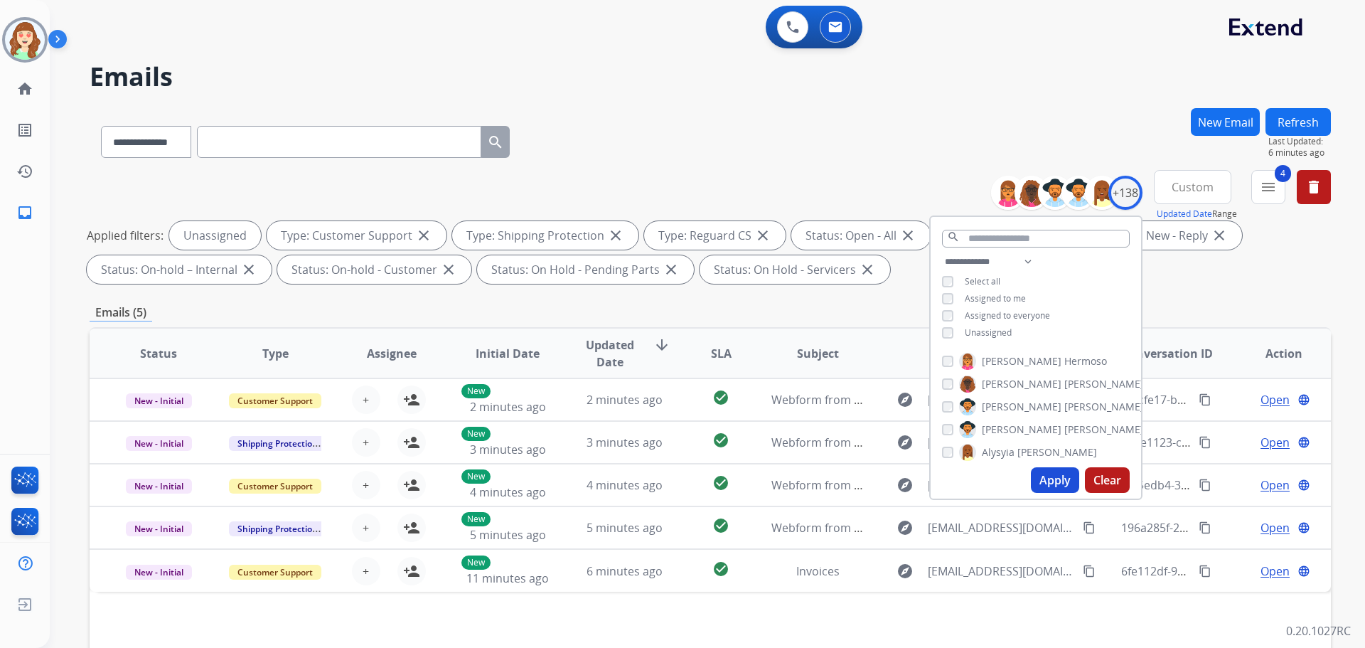
scroll to position [0, 0]
click at [1051, 475] on button "Apply" at bounding box center [1055, 480] width 48 height 26
